Goal: Navigation & Orientation: Find specific page/section

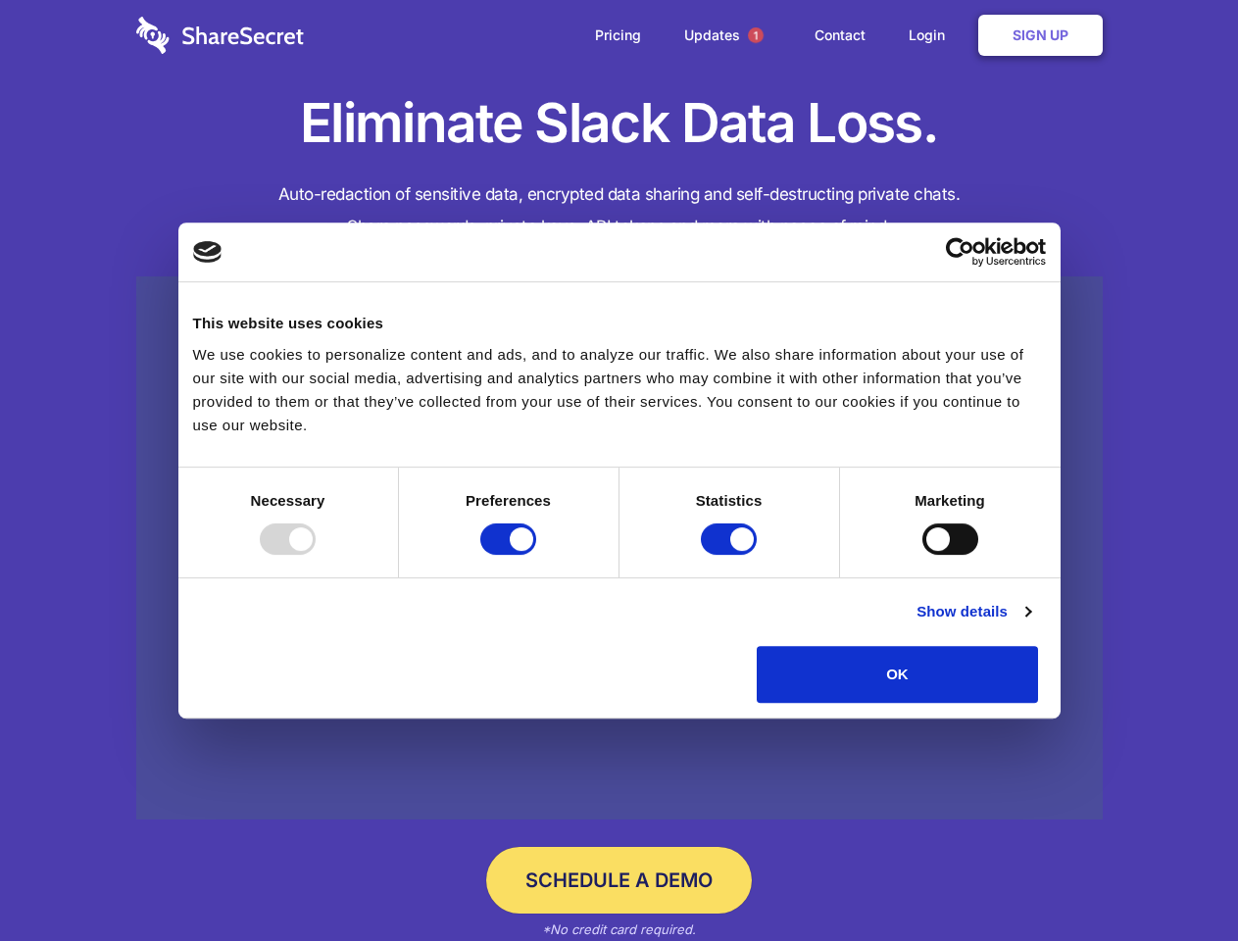
click at [316, 555] on div at bounding box center [288, 538] width 56 height 31
click at [536, 555] on input "Preferences" at bounding box center [508, 538] width 56 height 31
checkbox input "false"
click at [731, 555] on input "Statistics" at bounding box center [729, 538] width 56 height 31
checkbox input "false"
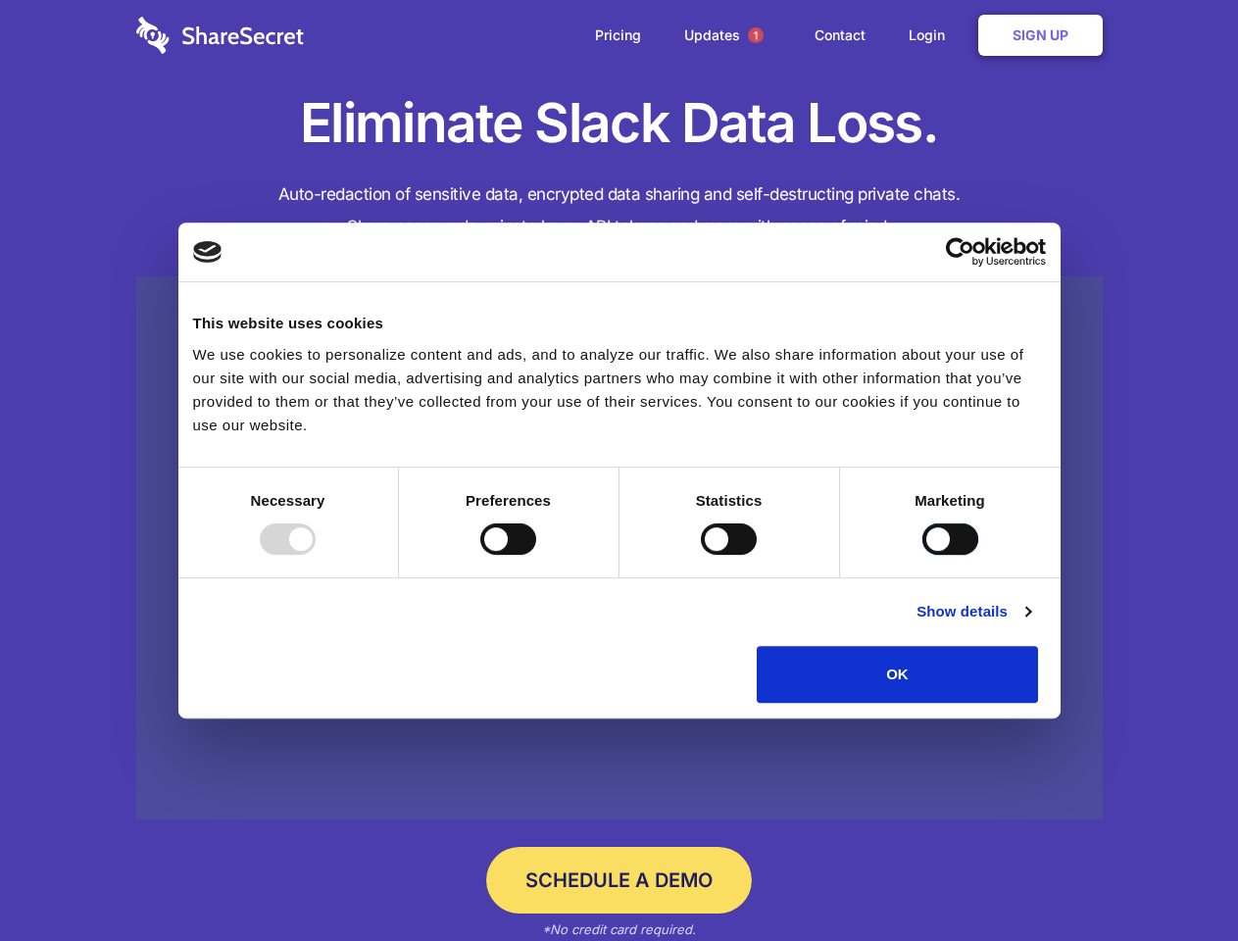
click at [922, 555] on input "Marketing" at bounding box center [950, 538] width 56 height 31
checkbox input "true"
click at [1030, 623] on link "Show details" at bounding box center [974, 612] width 114 height 24
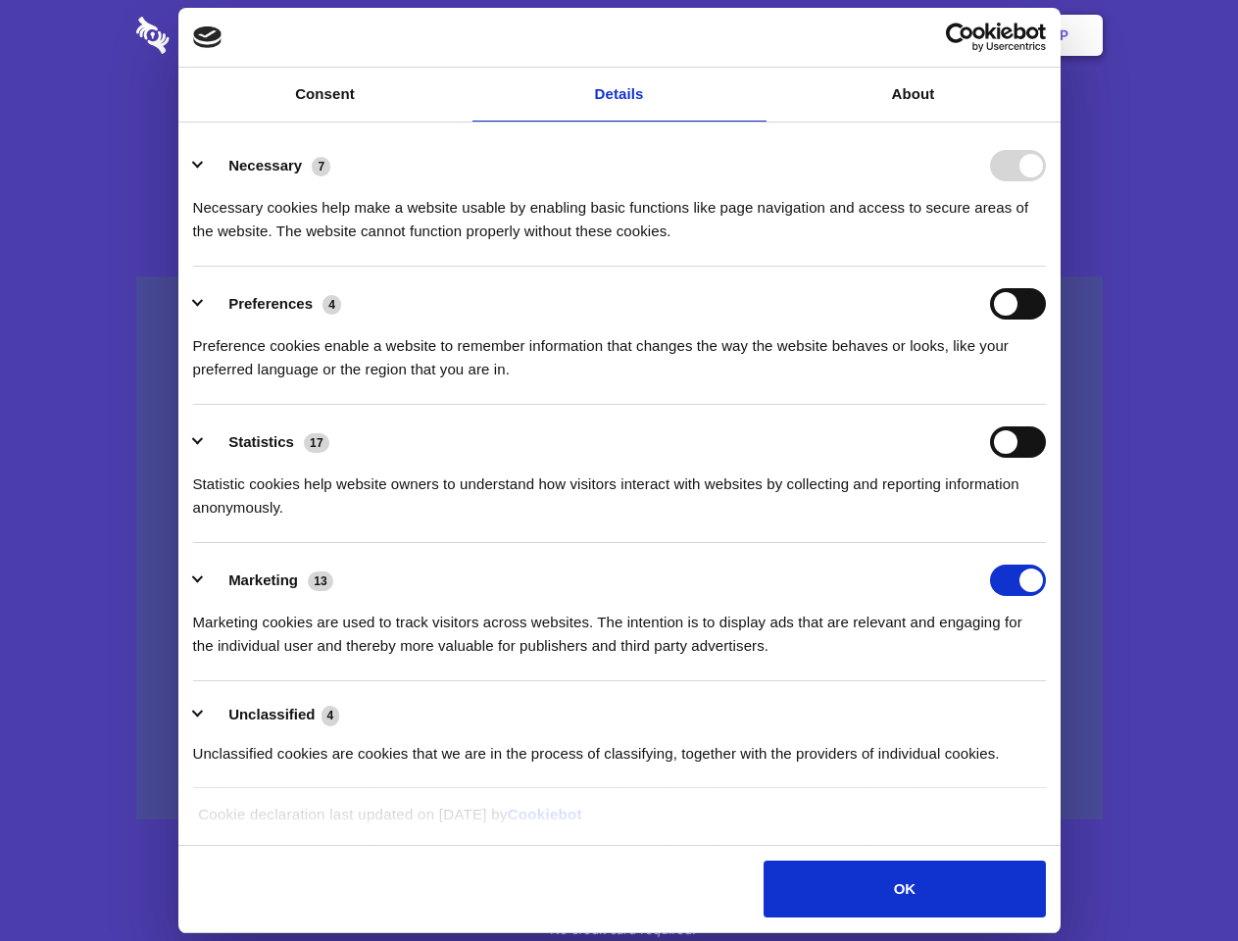
click at [1046, 267] on li "Necessary 7 Necessary cookies help make a website usable by enabling basic func…" at bounding box center [619, 197] width 853 height 138
click at [755, 35] on span "1" at bounding box center [756, 35] width 16 height 16
